Goal: Transaction & Acquisition: Purchase product/service

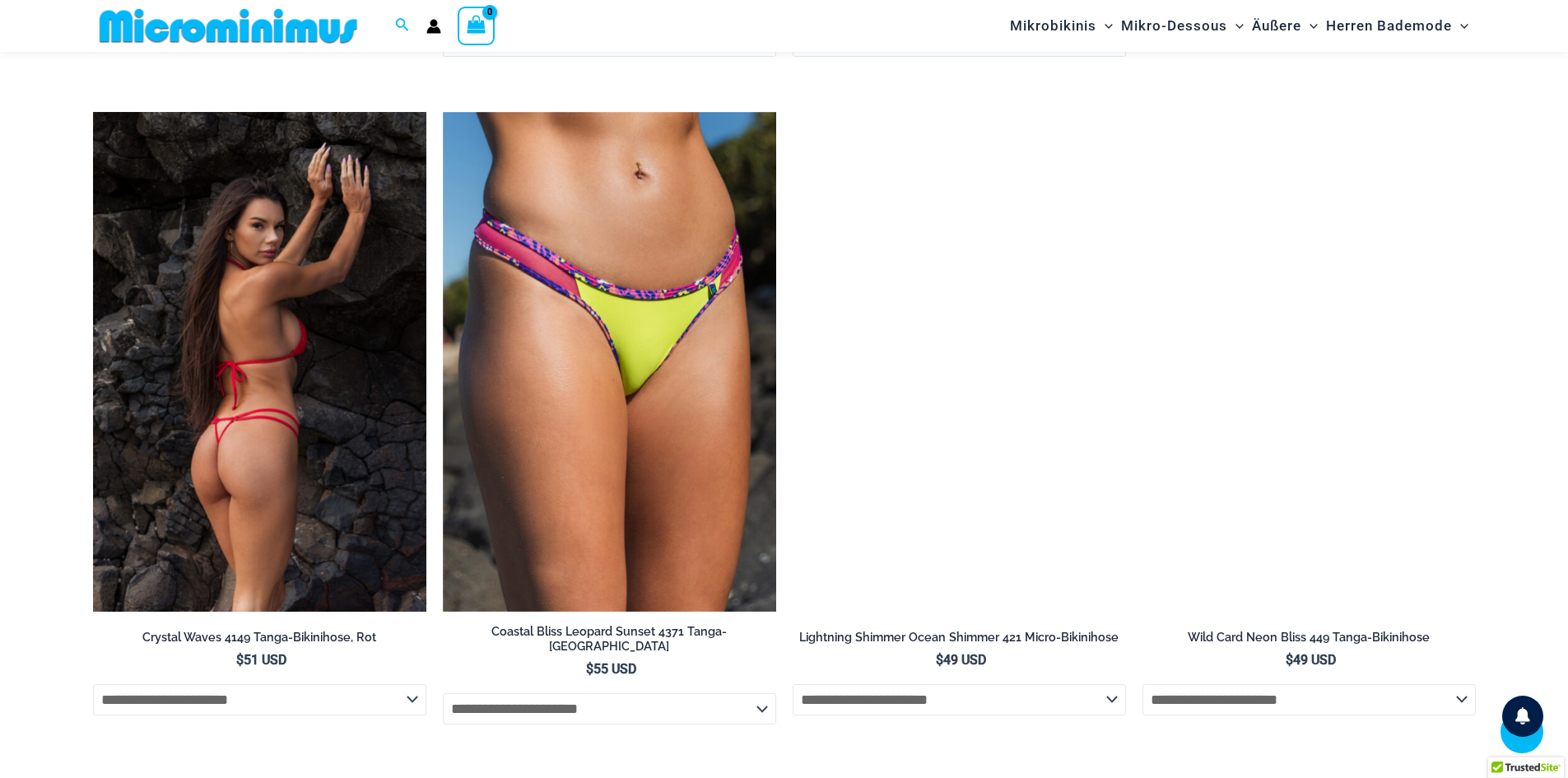
scroll to position [5045, 0]
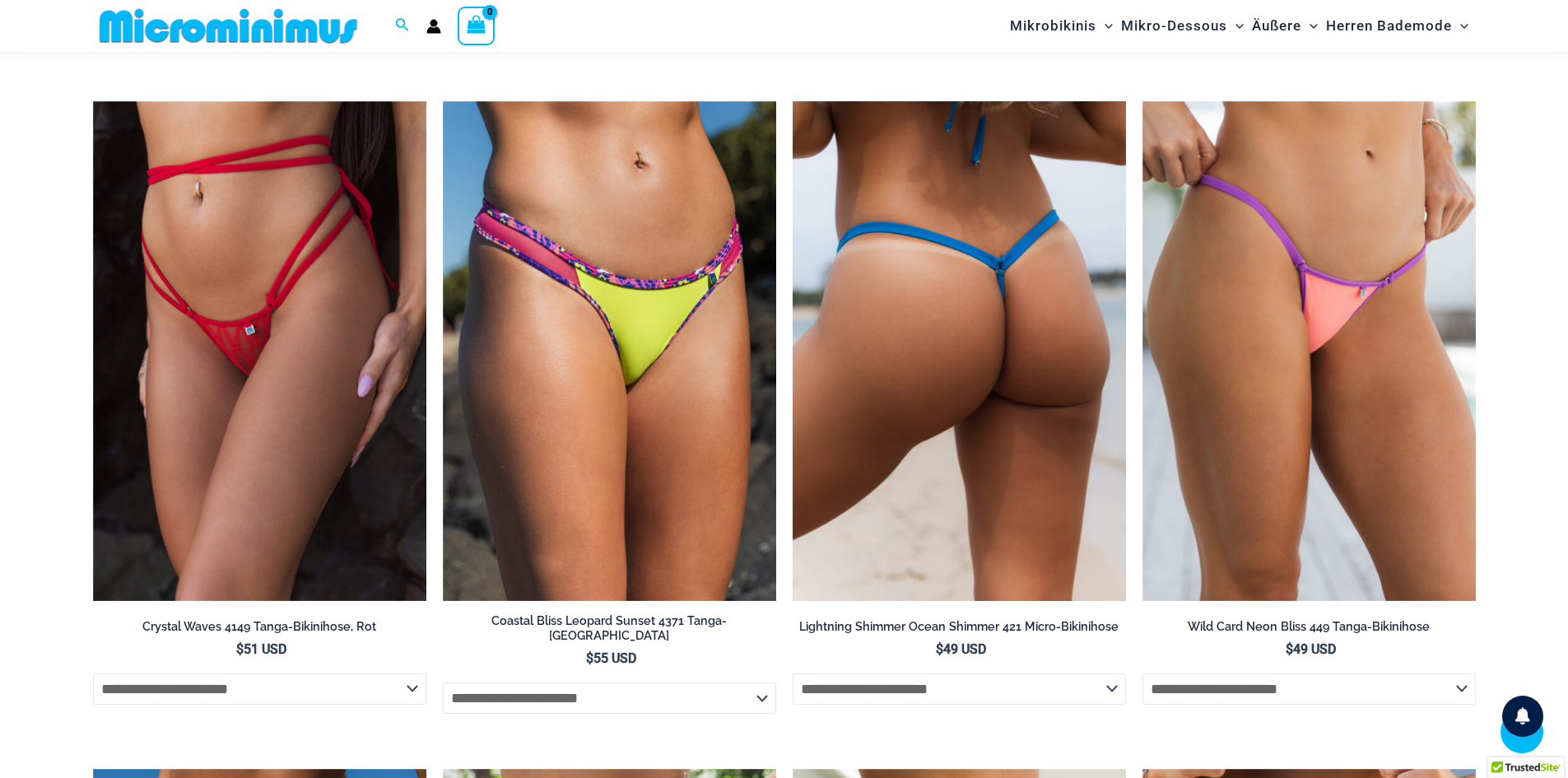
type input "**********"
click at [984, 409] on img at bounding box center [959, 352] width 333 height 500
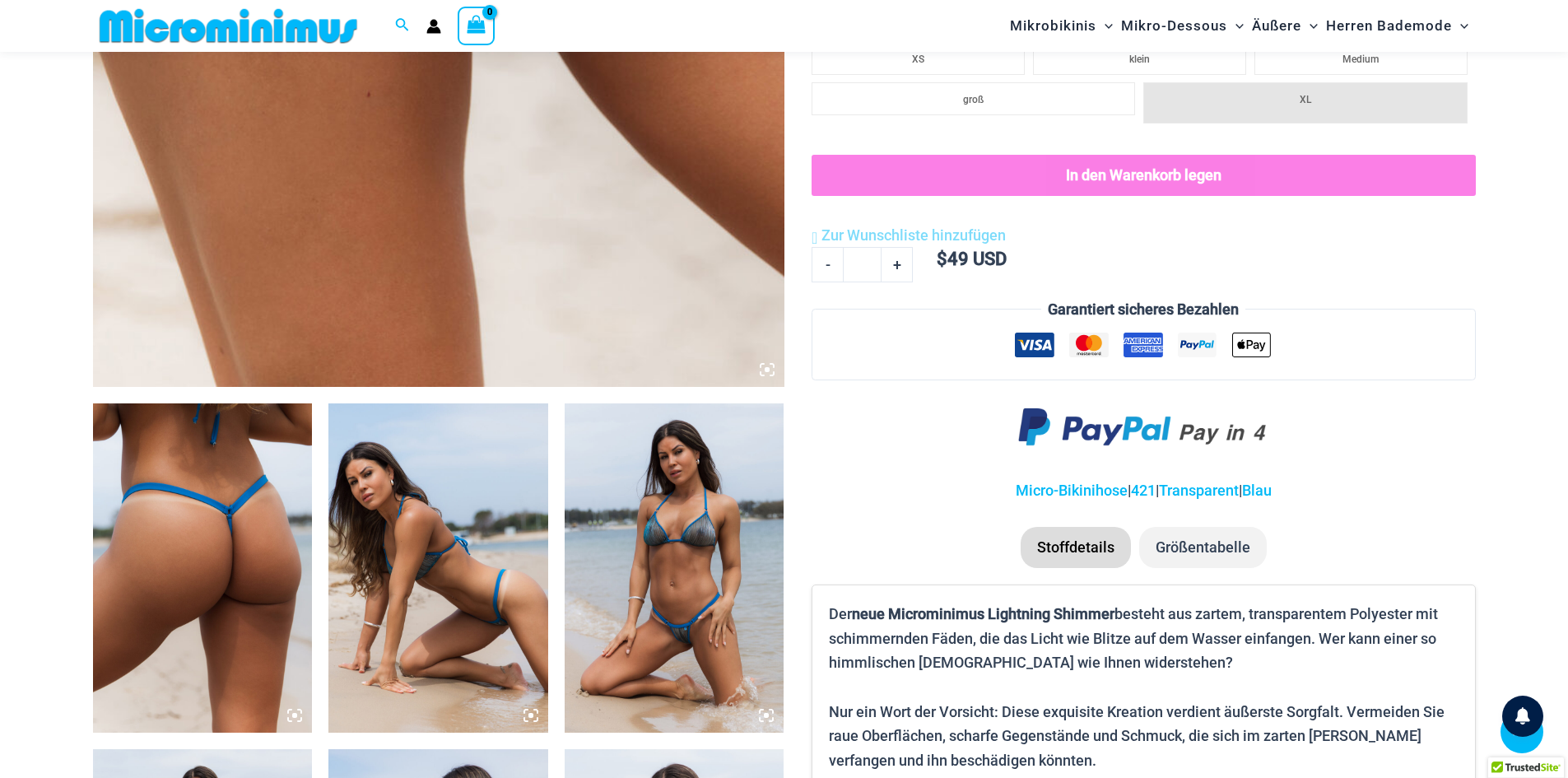
scroll to position [809, 0]
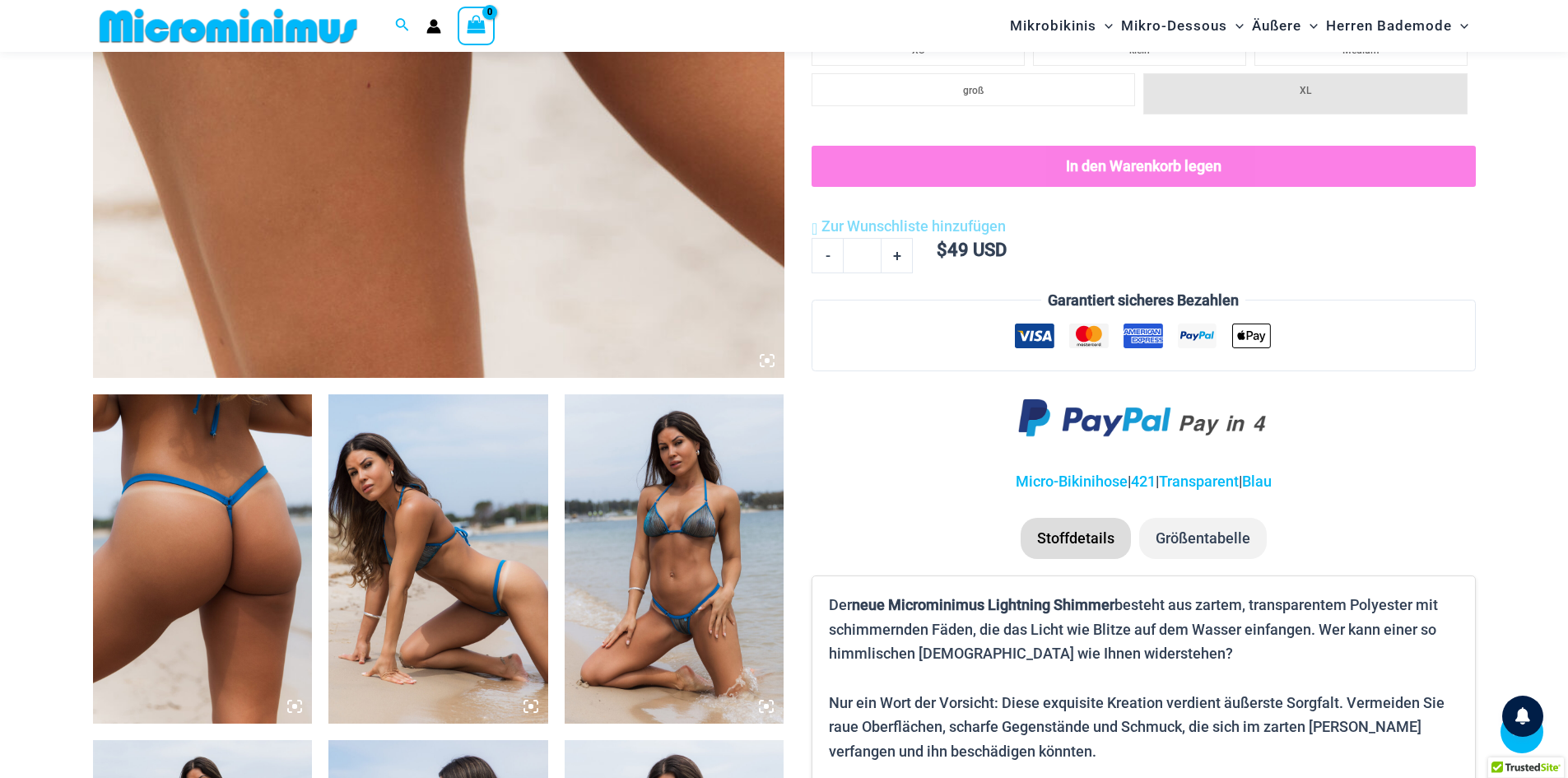
type input "**********"
click at [711, 582] on img at bounding box center [674, 558] width 220 height 329
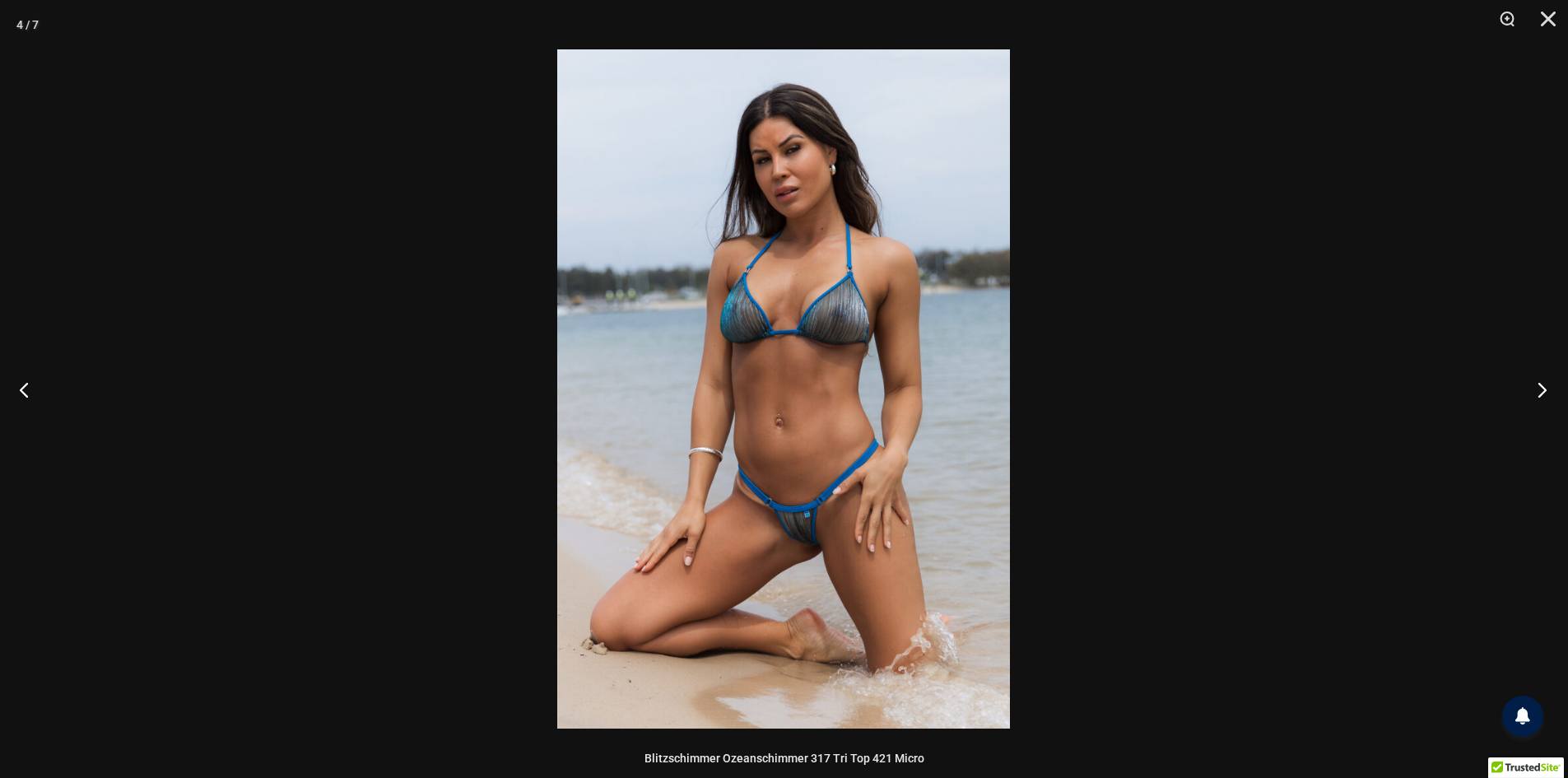
click at [1532, 379] on button "Nächste" at bounding box center [1537, 389] width 62 height 82
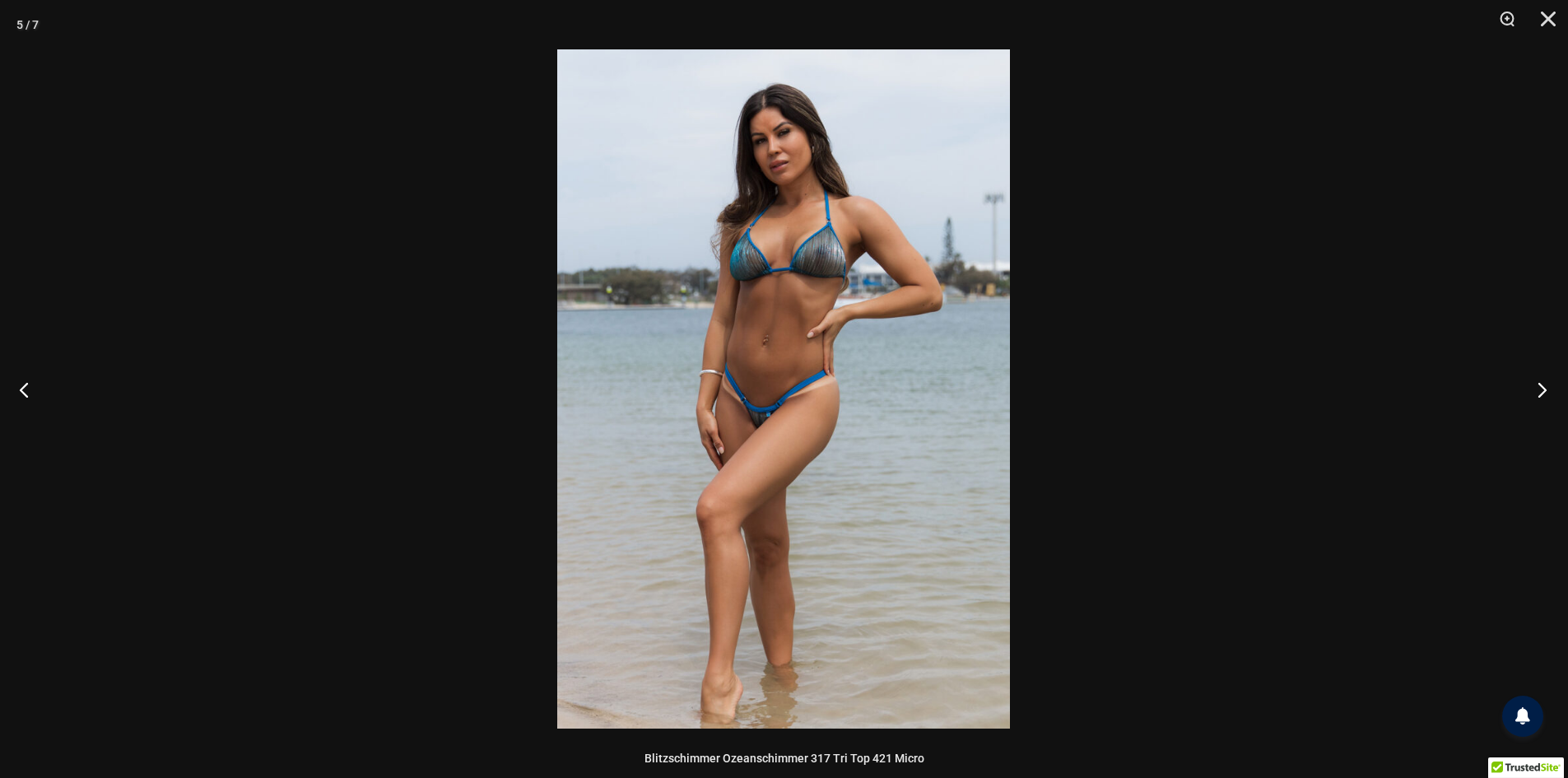
click at [1532, 379] on button "Nächste" at bounding box center [1537, 389] width 62 height 82
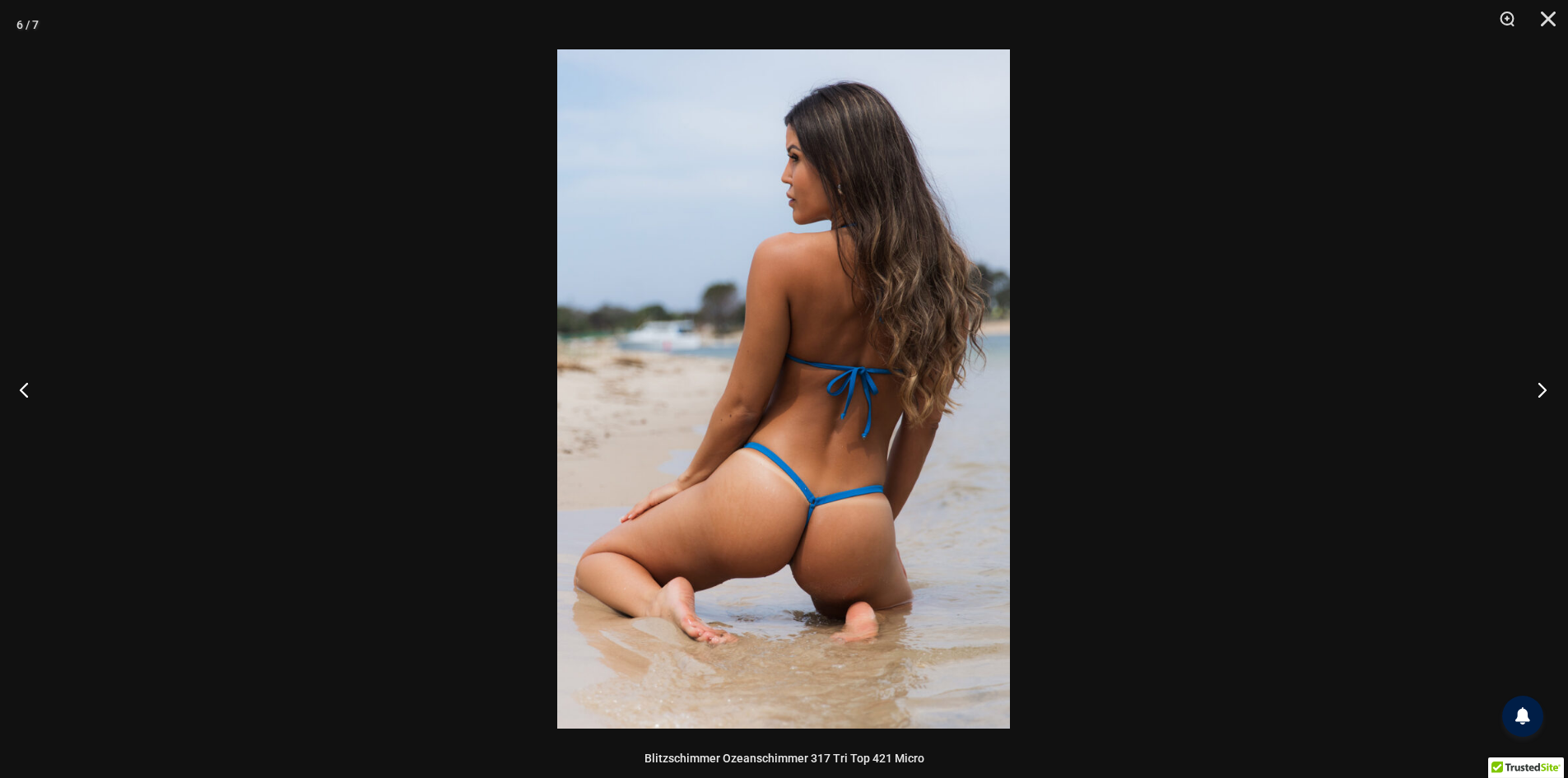
click at [1532, 379] on button "Nächste" at bounding box center [1537, 389] width 62 height 82
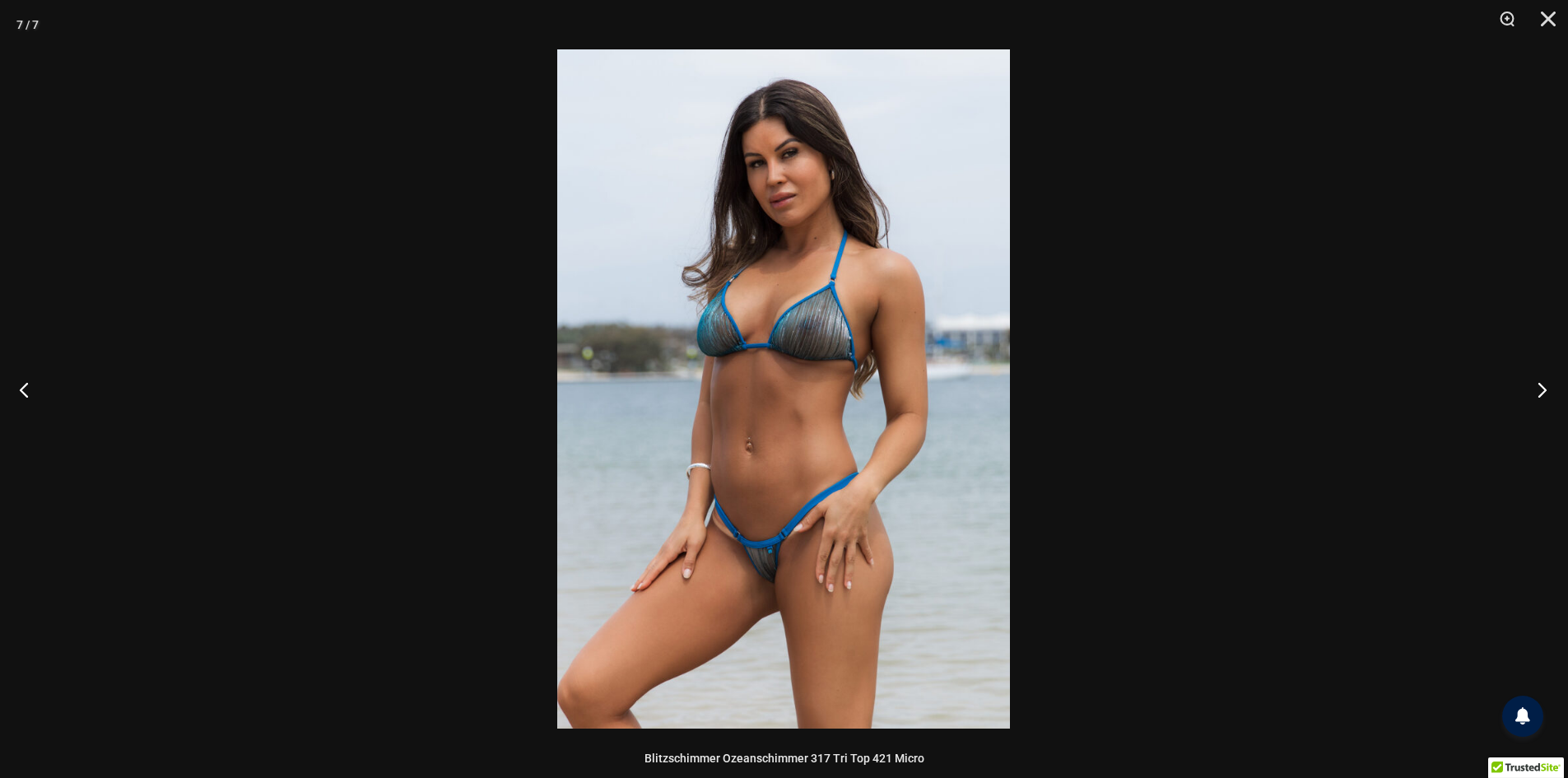
click at [1532, 379] on button "Nächste" at bounding box center [1537, 389] width 62 height 82
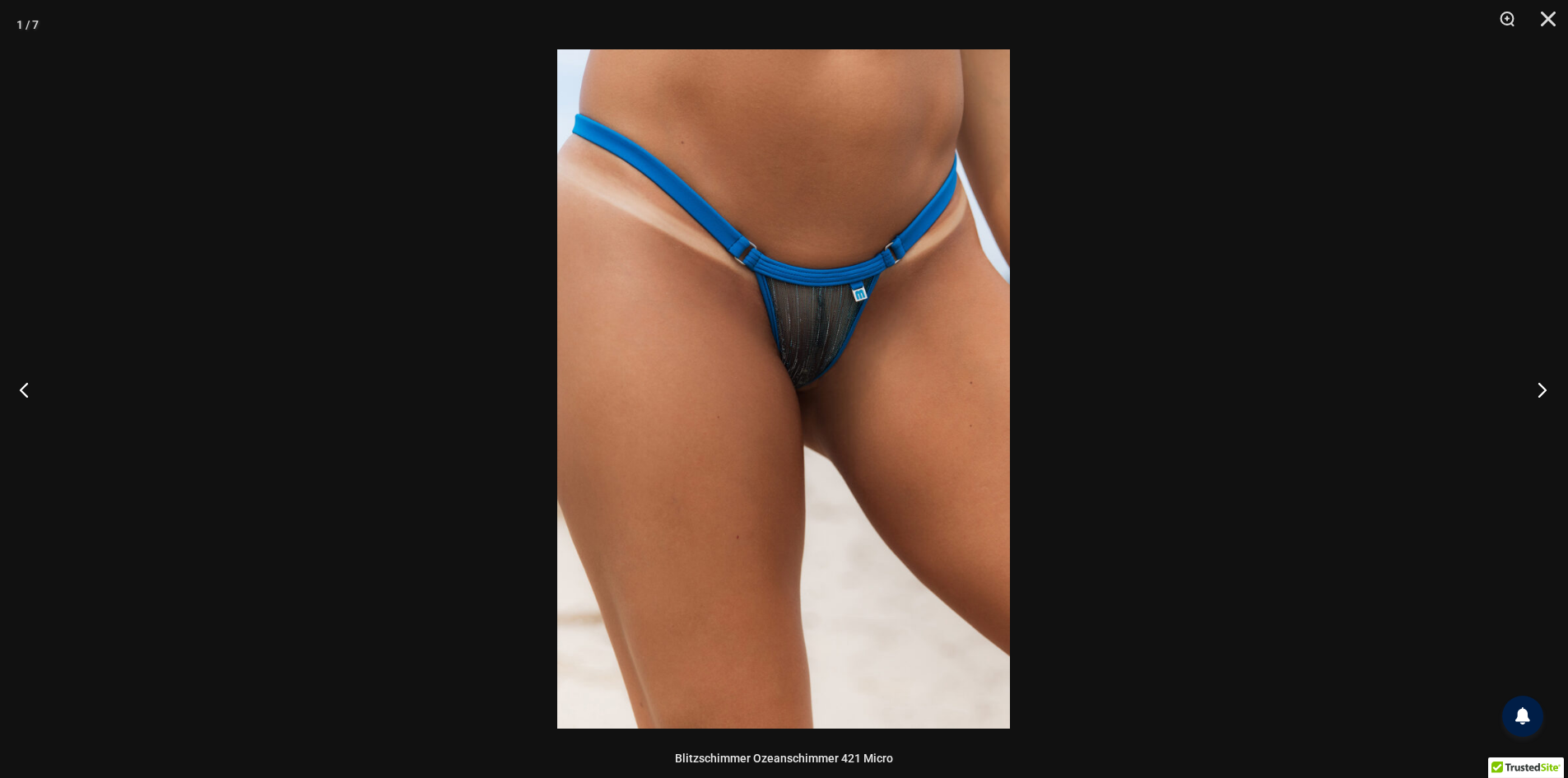
click at [1532, 379] on button "Nächste" at bounding box center [1537, 389] width 62 height 82
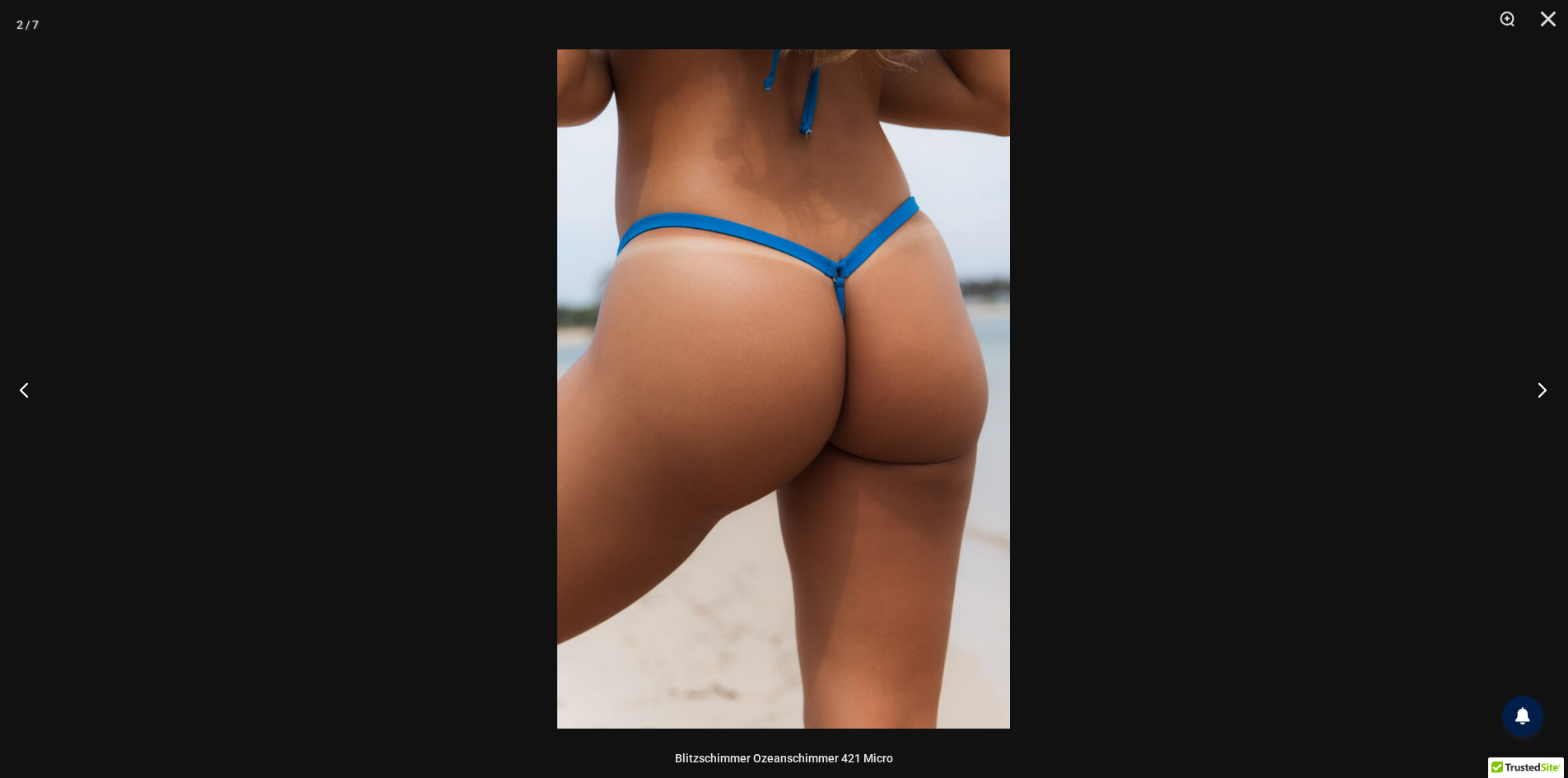
click at [1532, 379] on button "Nächste" at bounding box center [1537, 389] width 62 height 82
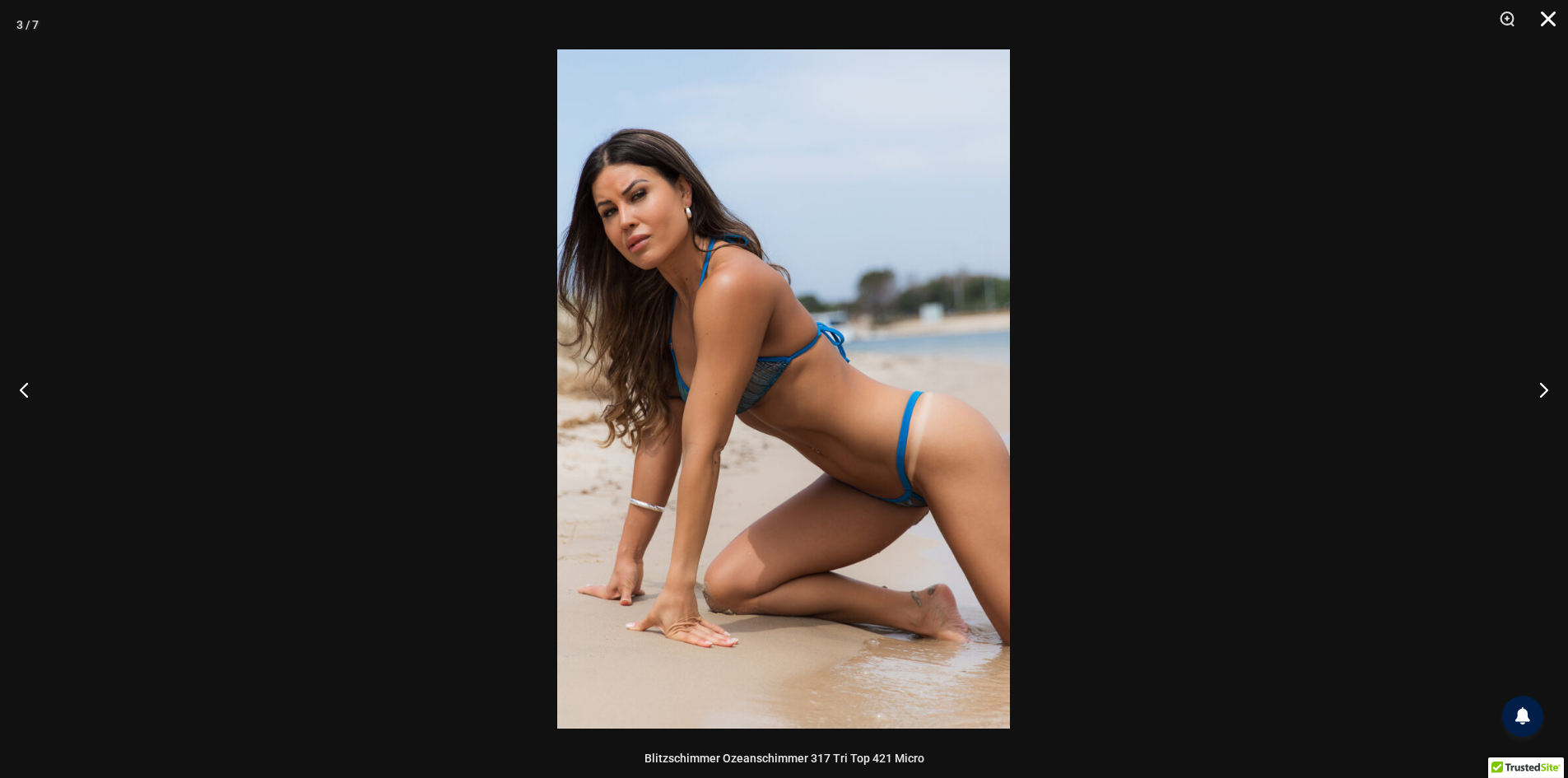
click at [1554, 23] on button "Schließen" at bounding box center [1542, 24] width 41 height 49
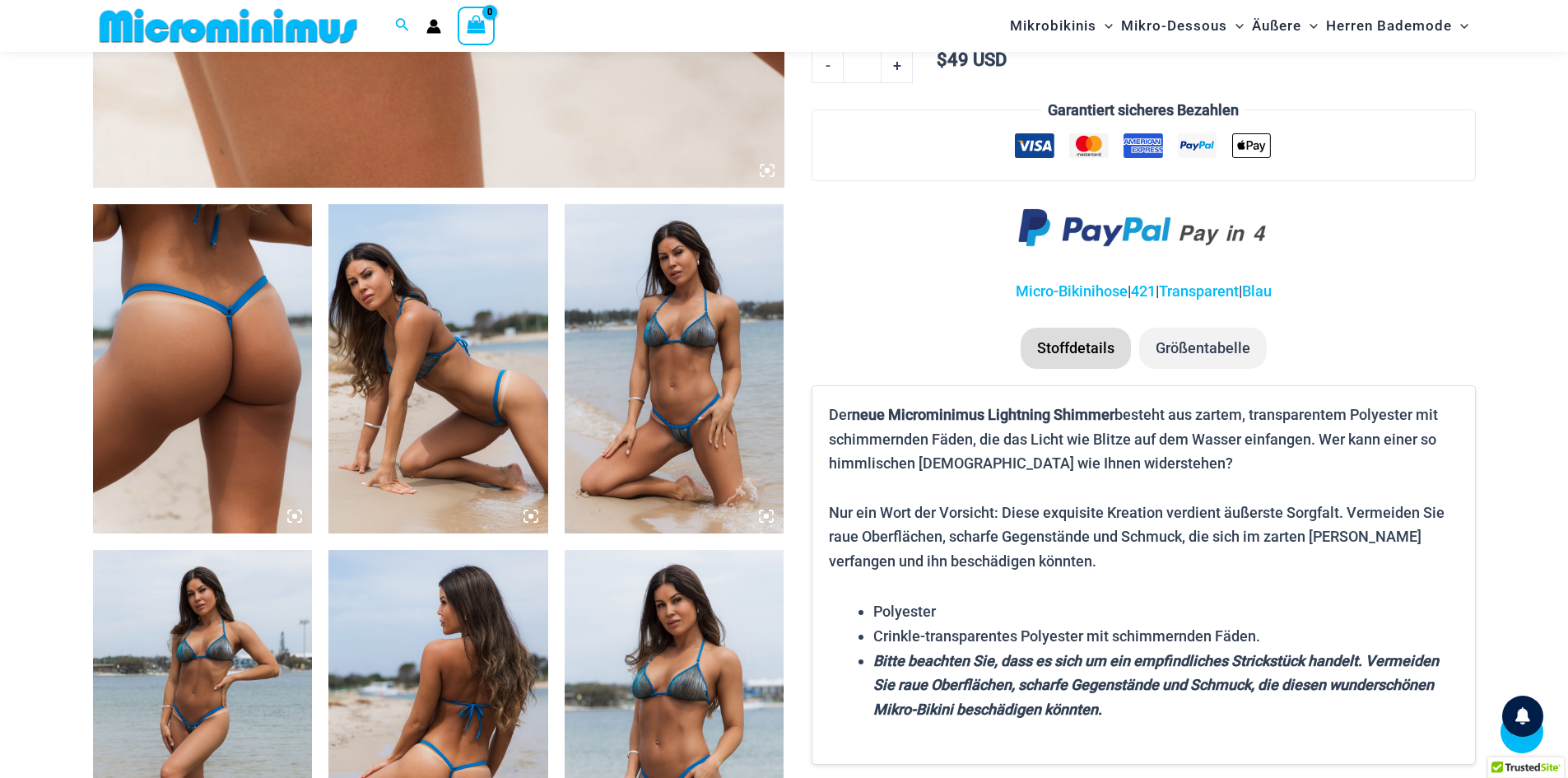
scroll to position [1001, 0]
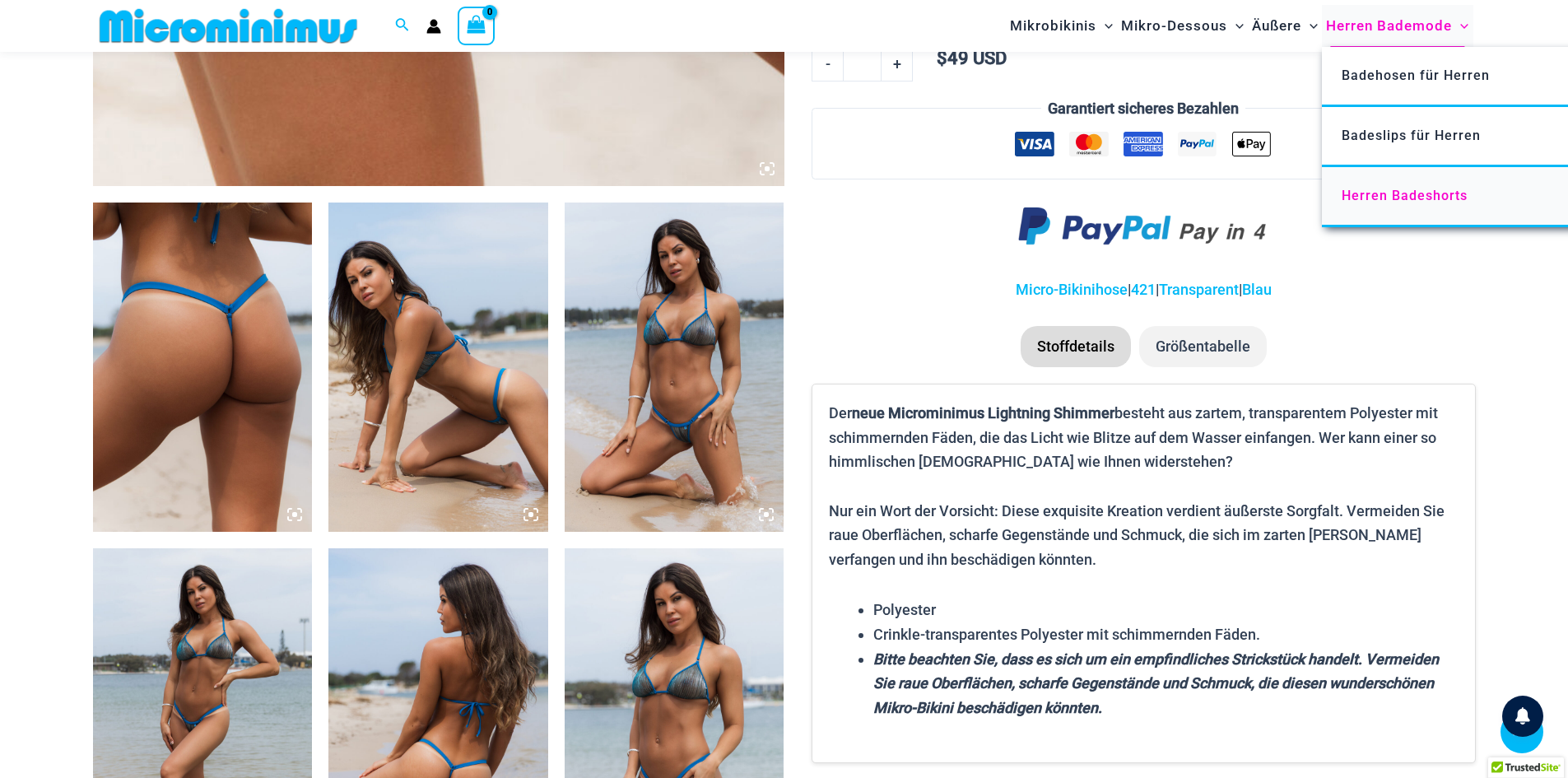
click at [1362, 201] on font "Herren Badeshorts" at bounding box center [1404, 195] width 126 height 16
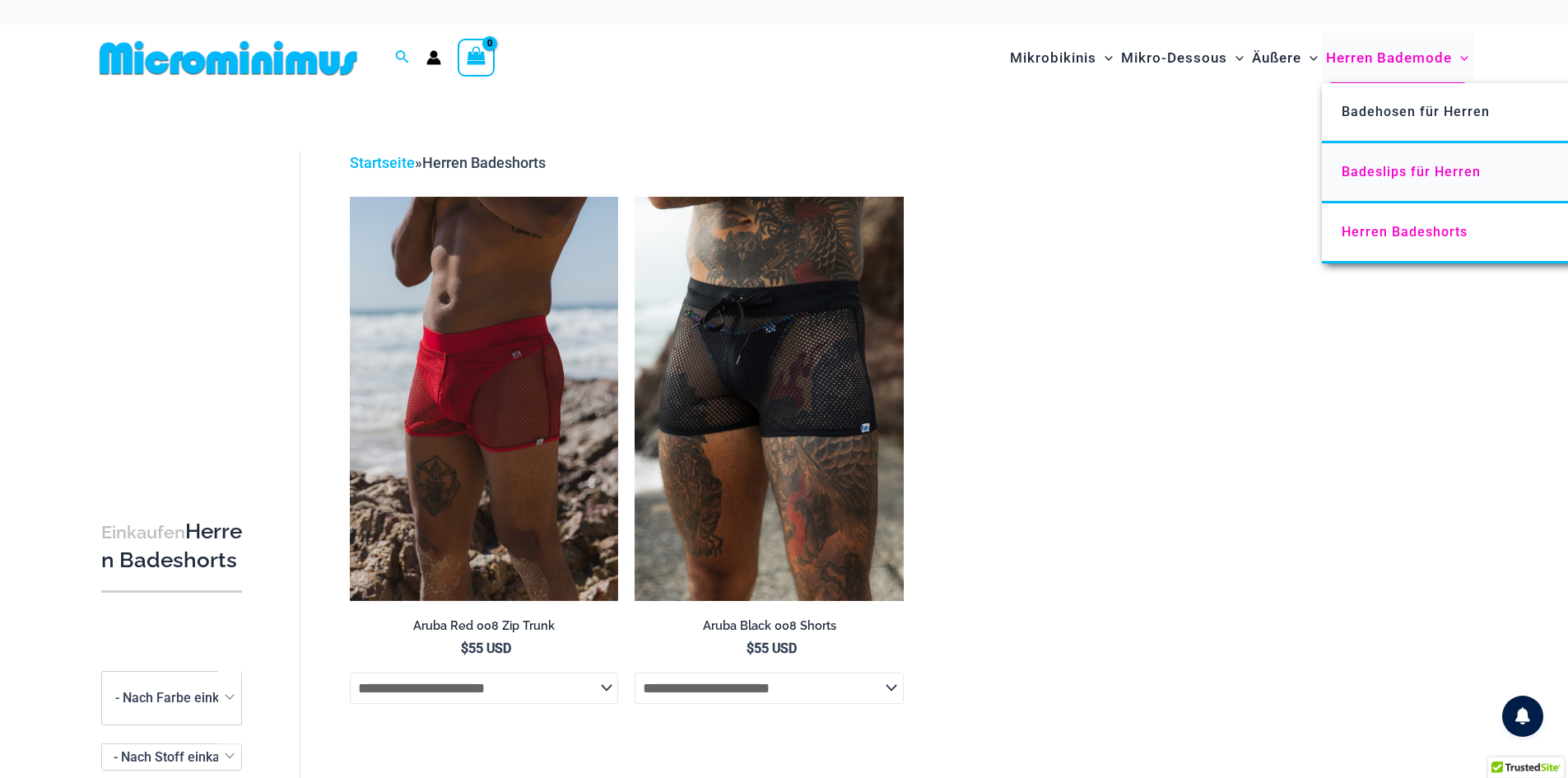
type input "**********"
click at [1381, 175] on font "Badeslips für Herren" at bounding box center [1411, 172] width 139 height 16
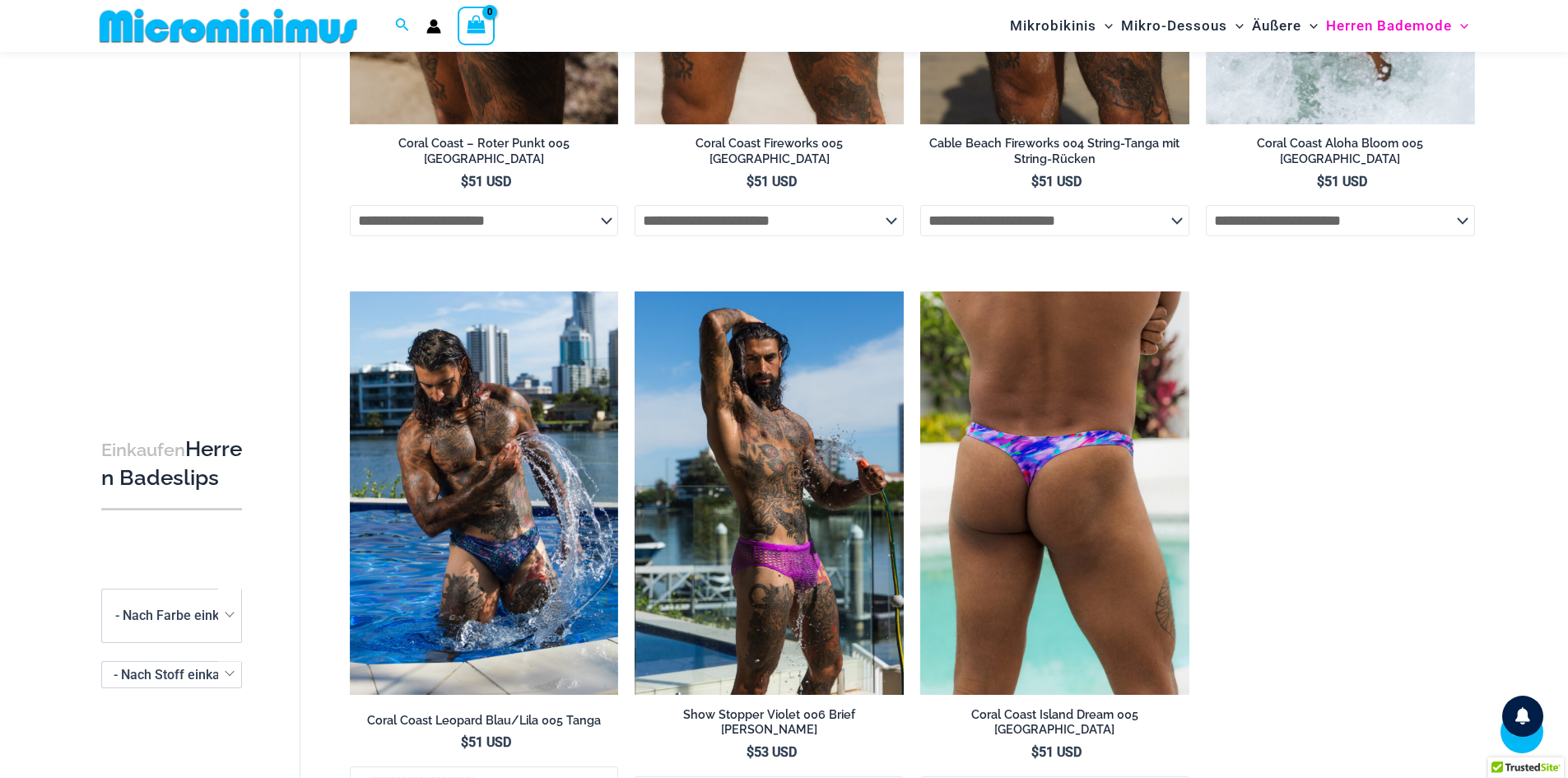
scroll to position [481, 0]
